Goal: Task Accomplishment & Management: Complete application form

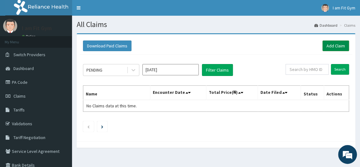
click at [338, 46] on link "Add Claim" at bounding box center [336, 45] width 27 height 11
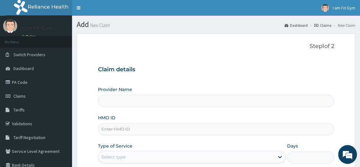
type input "I am fit Gym - Magodo"
type input "1"
click at [202, 133] on input "HMO ID" at bounding box center [216, 129] width 237 height 12
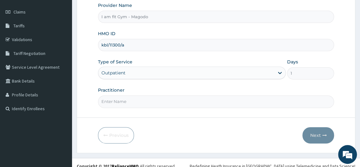
scroll to position [89, 0]
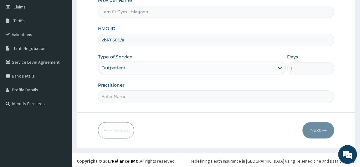
type input "kbl/11300/a"
click at [118, 92] on input "Practitioner" at bounding box center [216, 96] width 237 height 12
type input "RAZZIECMB"
click at [316, 129] on button "Next" at bounding box center [319, 130] width 32 height 16
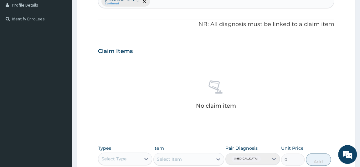
scroll to position [0, 0]
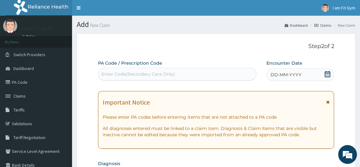
click at [328, 76] on icon at bounding box center [328, 74] width 6 height 6
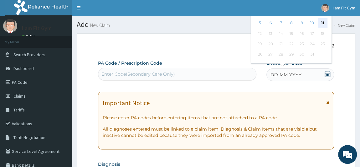
click at [320, 23] on div "11" at bounding box center [322, 22] width 9 height 9
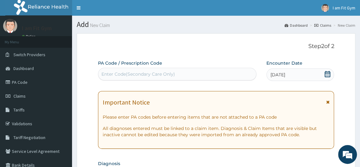
click at [189, 78] on div "Enter Code(Secondary Care Only)" at bounding box center [177, 74] width 158 height 10
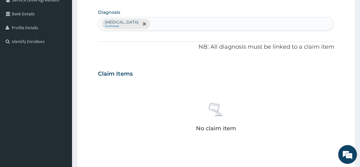
scroll to position [170, 0]
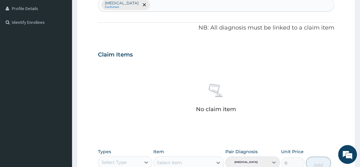
type input "PA/FB7997"
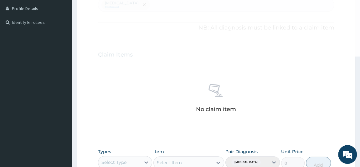
click at [126, 157] on div "Select Type" at bounding box center [119, 162] width 43 height 10
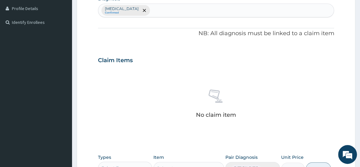
click at [126, 157] on div "Types Select is focused ,type to refine list, press Down to open the menu, Sele…" at bounding box center [125, 164] width 55 height 21
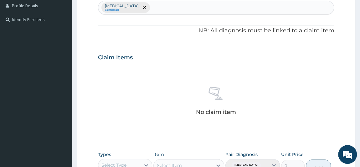
click at [133, 161] on div "Select Type" at bounding box center [125, 165] width 55 height 13
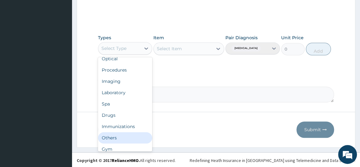
scroll to position [21, 0]
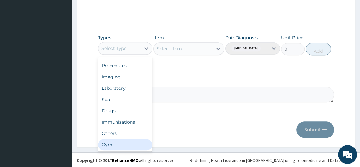
click at [139, 143] on div "Gym" at bounding box center [125, 144] width 55 height 11
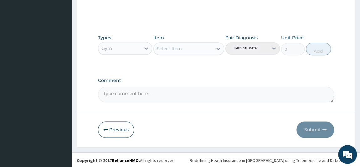
click at [192, 49] on div "Select Item" at bounding box center [183, 49] width 59 height 10
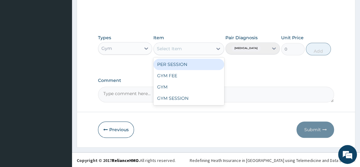
click at [194, 61] on div "PER SESSION" at bounding box center [188, 64] width 71 height 11
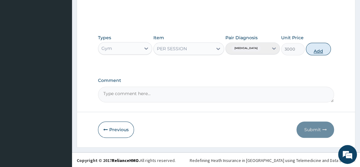
click at [323, 50] on button "Add" at bounding box center [318, 49] width 25 height 13
type input "0"
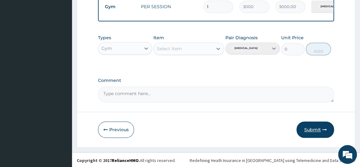
click at [311, 126] on button "Submit" at bounding box center [316, 129] width 38 height 16
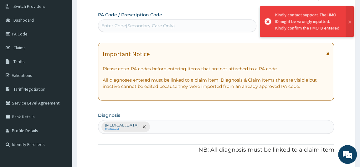
scroll to position [258, 0]
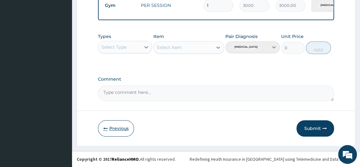
click at [105, 128] on icon "button" at bounding box center [105, 128] width 4 height 4
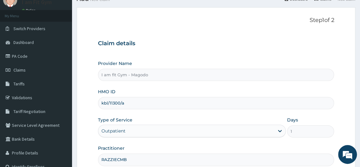
scroll to position [22, 0]
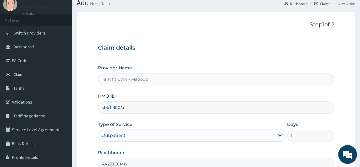
click at [134, 107] on input "kbl/11300/a" at bounding box center [216, 107] width 237 height 12
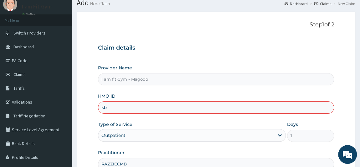
type input "k"
type input "KSB/11300/A"
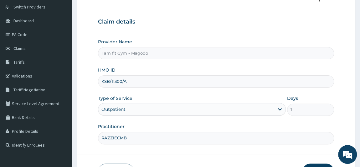
scroll to position [89, 0]
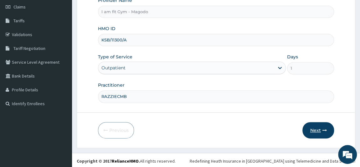
click at [315, 133] on button "Next" at bounding box center [319, 130] width 32 height 16
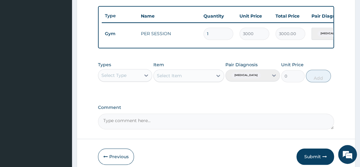
scroll to position [258, 0]
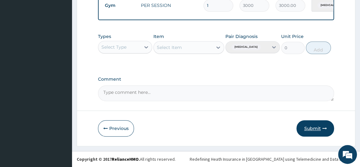
click at [324, 127] on icon "button" at bounding box center [324, 128] width 4 height 4
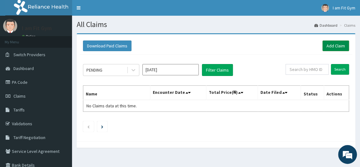
click at [340, 45] on link "Add Claim" at bounding box center [336, 45] width 27 height 11
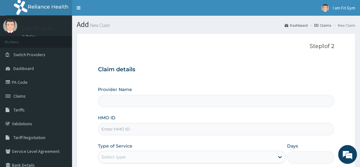
type input "I am fit Gym - Magodo"
type input "1"
click at [147, 131] on input "HMO ID" at bounding box center [216, 129] width 237 height 12
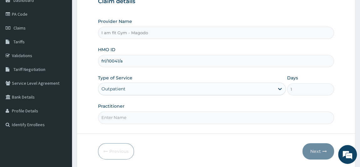
scroll to position [73, 0]
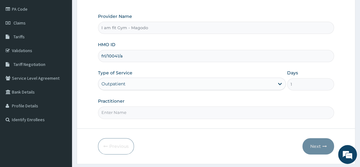
type input "frl/10041/a"
click at [186, 114] on input "Practitioner" at bounding box center [216, 112] width 237 height 12
type input "RAZZIECMB"
click at [322, 142] on button "Next" at bounding box center [319, 146] width 32 height 16
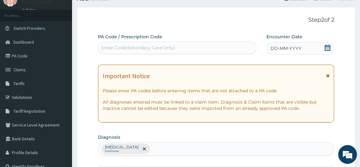
scroll to position [23, 0]
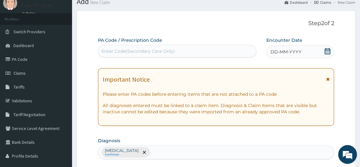
click at [328, 49] on icon at bounding box center [328, 51] width 6 height 6
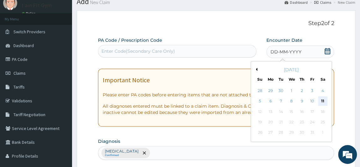
click at [320, 99] on div "11" at bounding box center [322, 100] width 9 height 9
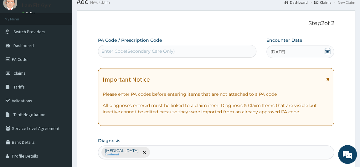
click at [195, 53] on div "Enter Code(Secondary Care Only)" at bounding box center [177, 51] width 158 height 10
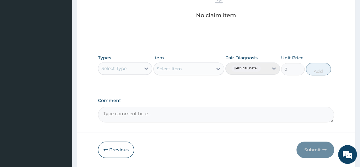
scroll to position [284, 0]
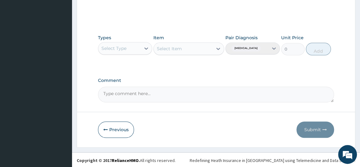
type input "PA/2A93AF"
click at [112, 48] on div "Select Type" at bounding box center [113, 48] width 25 height 6
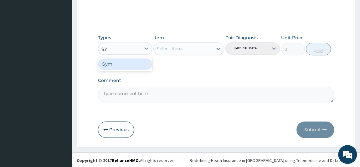
type input "gym"
click at [135, 65] on div "Gym" at bounding box center [125, 63] width 55 height 11
click at [172, 46] on div "Select Item" at bounding box center [188, 48] width 71 height 13
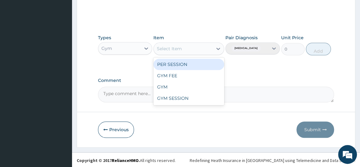
click at [180, 52] on div "Select Item" at bounding box center [183, 49] width 59 height 10
click at [185, 66] on div "PER SESSION" at bounding box center [188, 64] width 71 height 11
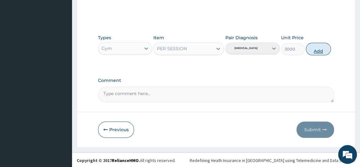
click at [317, 49] on button "Add" at bounding box center [318, 49] width 25 height 13
type input "0"
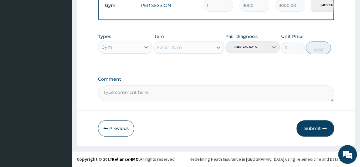
scroll to position [254, 0]
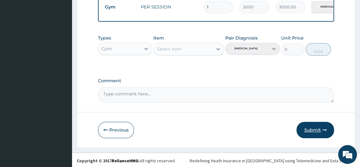
click at [322, 134] on button "Submit" at bounding box center [316, 130] width 38 height 16
